Goal: Check status: Check status

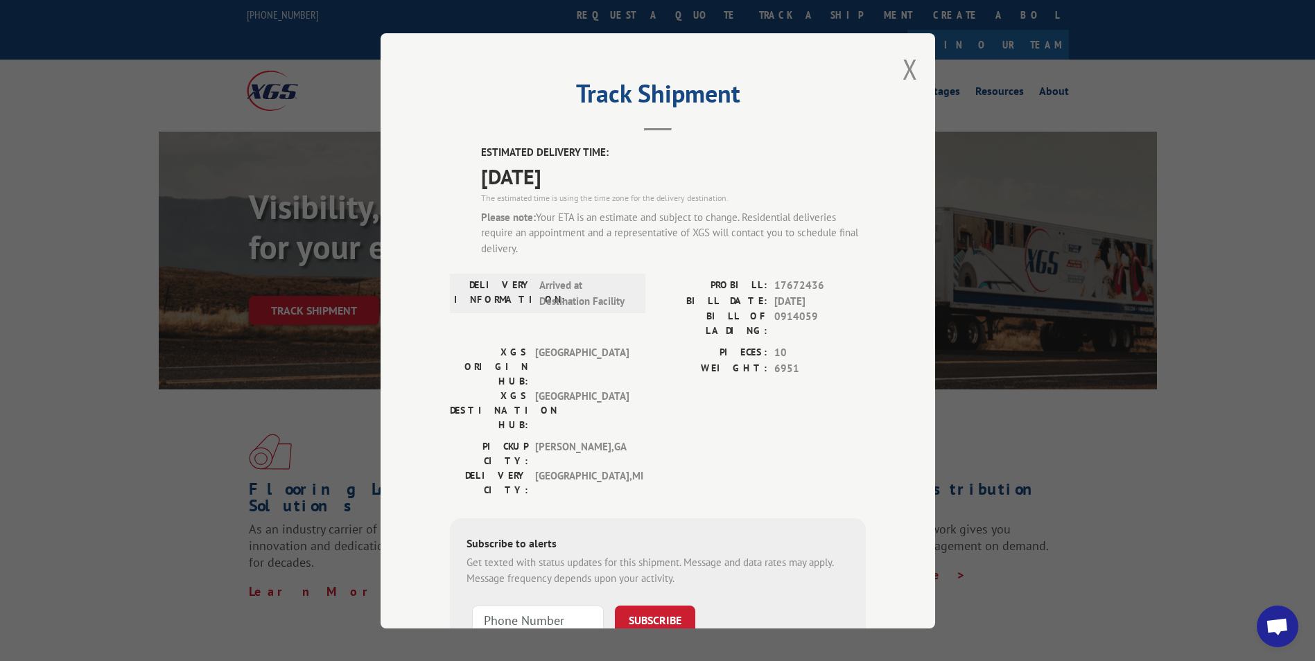
click at [783, 313] on span "0914059" at bounding box center [819, 323] width 91 height 29
copy span "0914059"
click at [905, 76] on button "Close modal" at bounding box center [910, 69] width 15 height 37
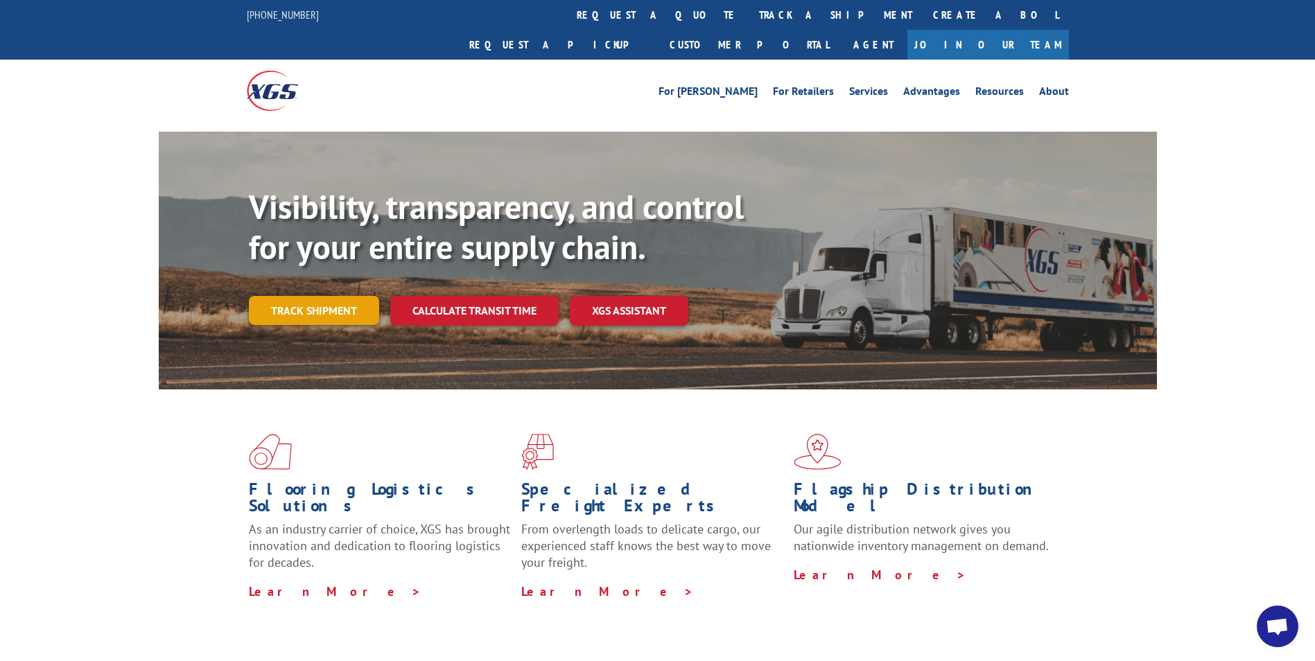
click at [324, 296] on link "Track shipment" at bounding box center [314, 310] width 130 height 29
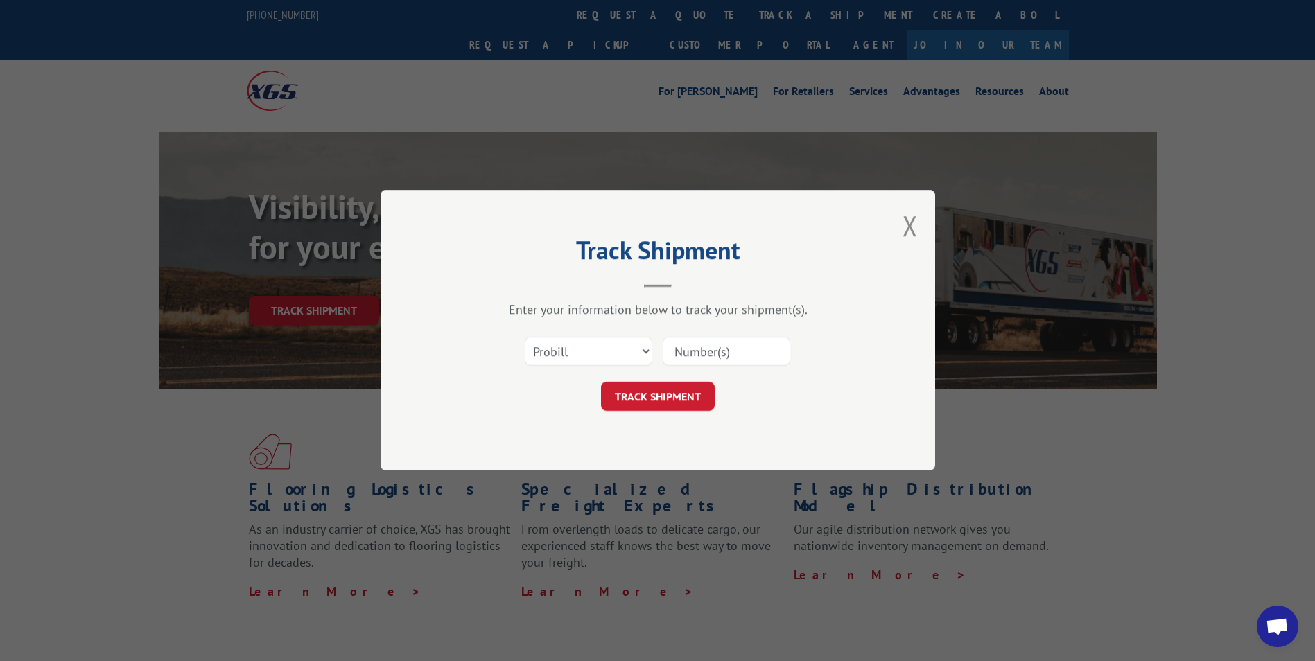
click at [544, 367] on div "Select category... Probill BOL PO" at bounding box center [588, 352] width 126 height 32
click at [550, 358] on select "Select category... Probill BOL PO" at bounding box center [589, 352] width 128 height 29
select select "bol"
click at [525, 338] on select "Select category... Probill BOL PO" at bounding box center [589, 352] width 128 height 29
click at [677, 355] on input at bounding box center [727, 352] width 128 height 29
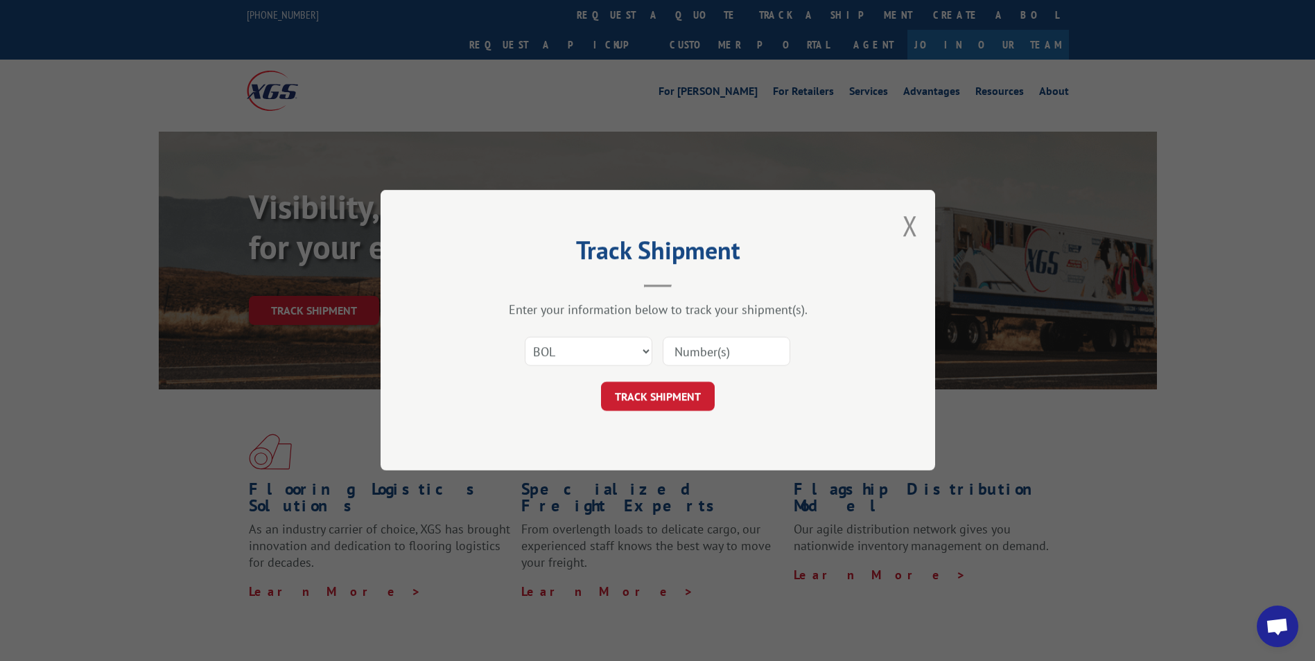
paste input "0914059"
type input "0914059"
click at [671, 397] on button "TRACK SHIPMENT" at bounding box center [658, 397] width 114 height 29
